Goal: Find specific page/section: Find specific page/section

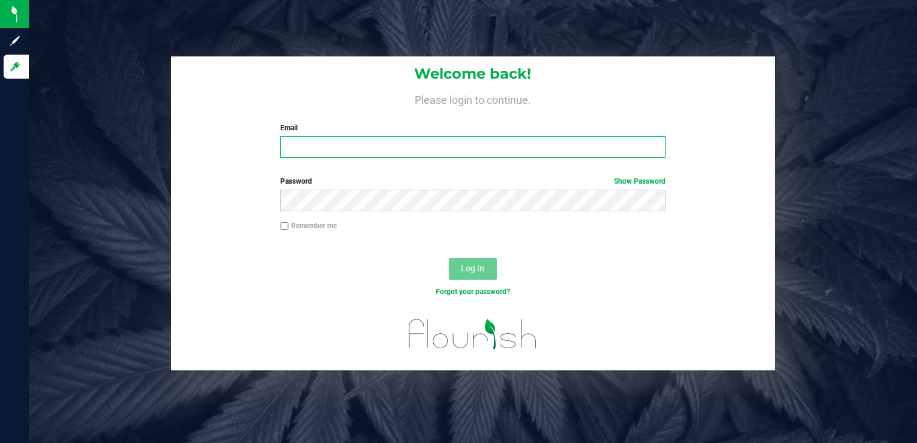
click at [418, 150] on input "Email" at bounding box center [472, 147] width 385 height 22
type input "[PERSON_NAME][EMAIL_ADDRESS][PERSON_NAME][DOMAIN_NAME]"
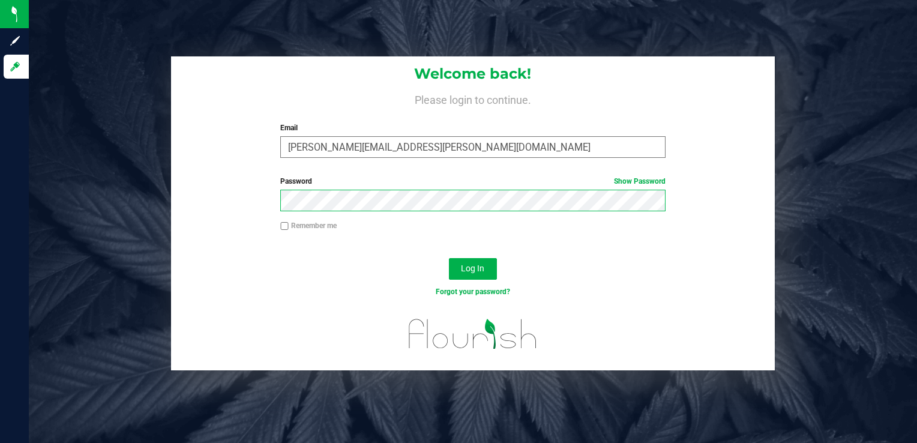
click at [449, 258] on button "Log In" at bounding box center [473, 269] width 48 height 22
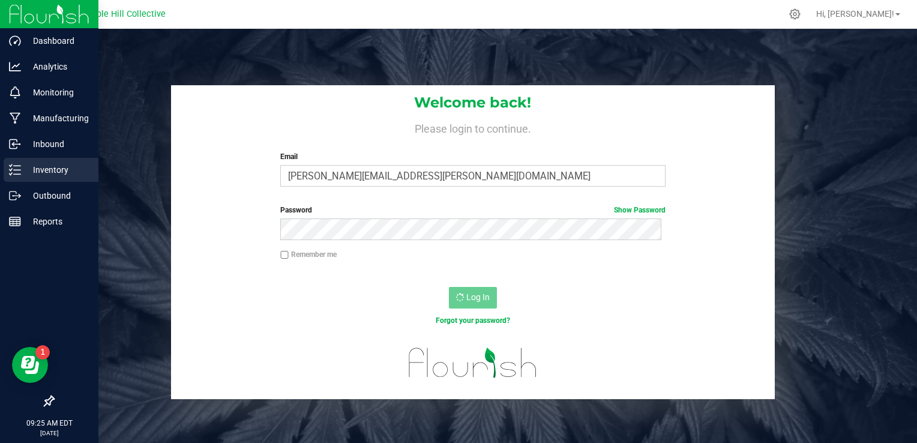
click at [53, 170] on p "Inventory" at bounding box center [57, 170] width 72 height 14
click at [54, 195] on p "Outbound" at bounding box center [57, 195] width 72 height 14
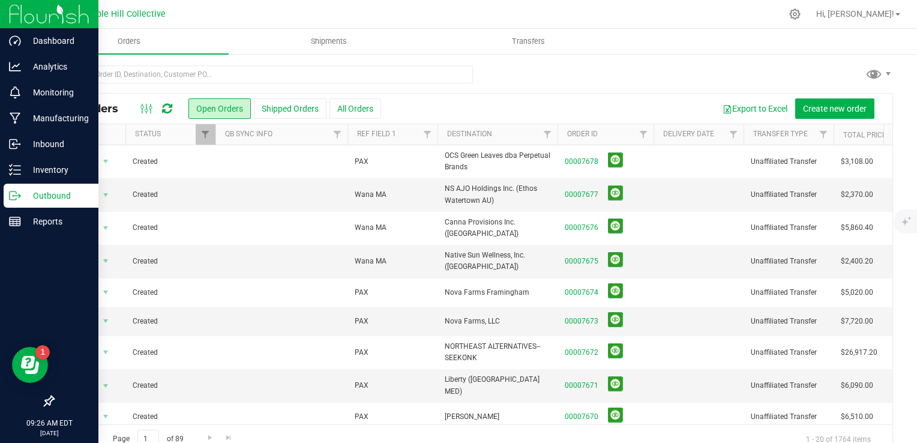
click at [42, 196] on p "Outbound" at bounding box center [57, 195] width 72 height 14
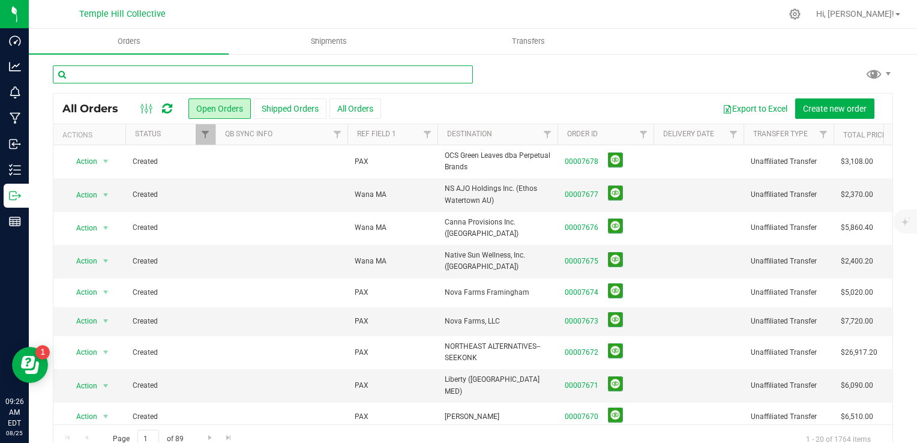
click at [108, 78] on input "text" at bounding box center [263, 74] width 420 height 18
